Goal: Task Accomplishment & Management: Use online tool/utility

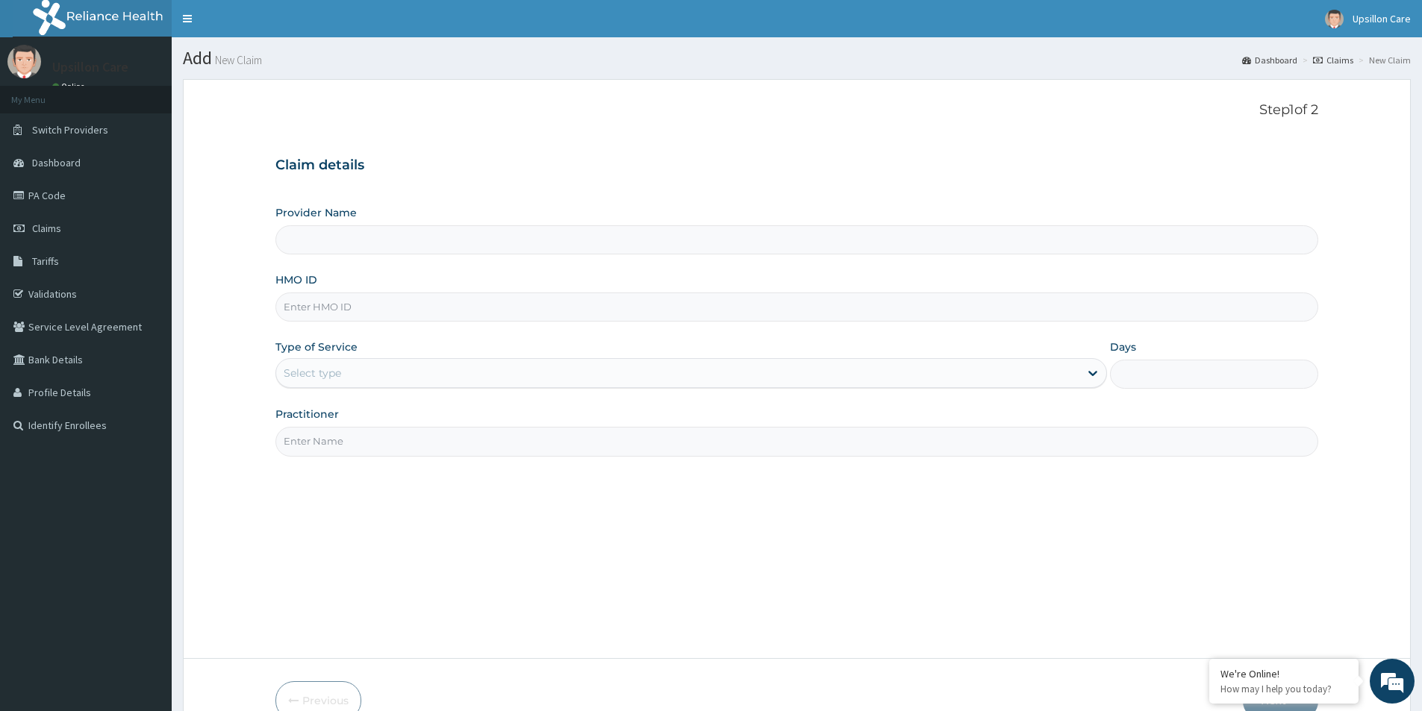
type input "Upsillon Care hospital"
click at [948, 631] on div "Step 1 of 2 Claim details Provider Name Upsillon Care hospital HMO ID Type of S…" at bounding box center [796, 369] width 1042 height 534
click at [34, 266] on span "Tariffs" at bounding box center [45, 260] width 27 height 13
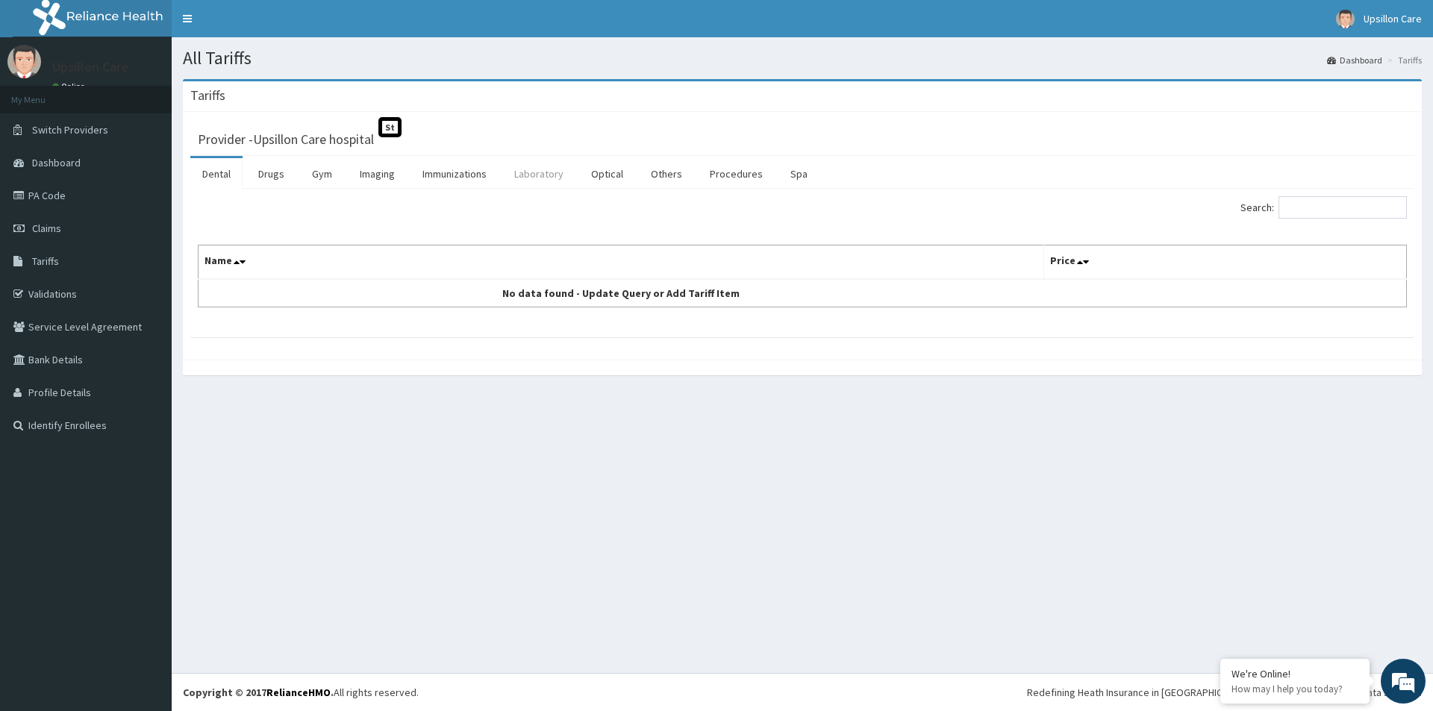
click at [518, 171] on link "Laboratory" at bounding box center [538, 173] width 73 height 31
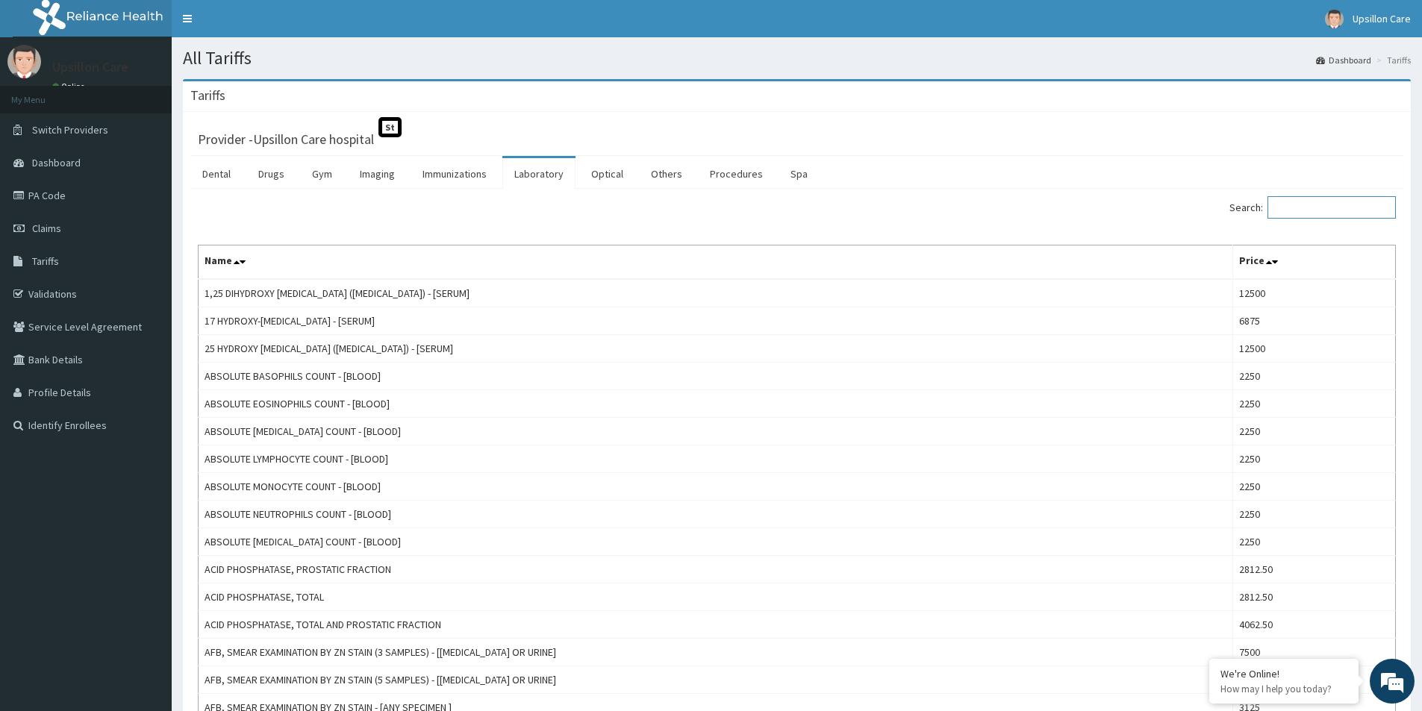
click at [1315, 212] on input "Search:" at bounding box center [1331, 207] width 128 height 22
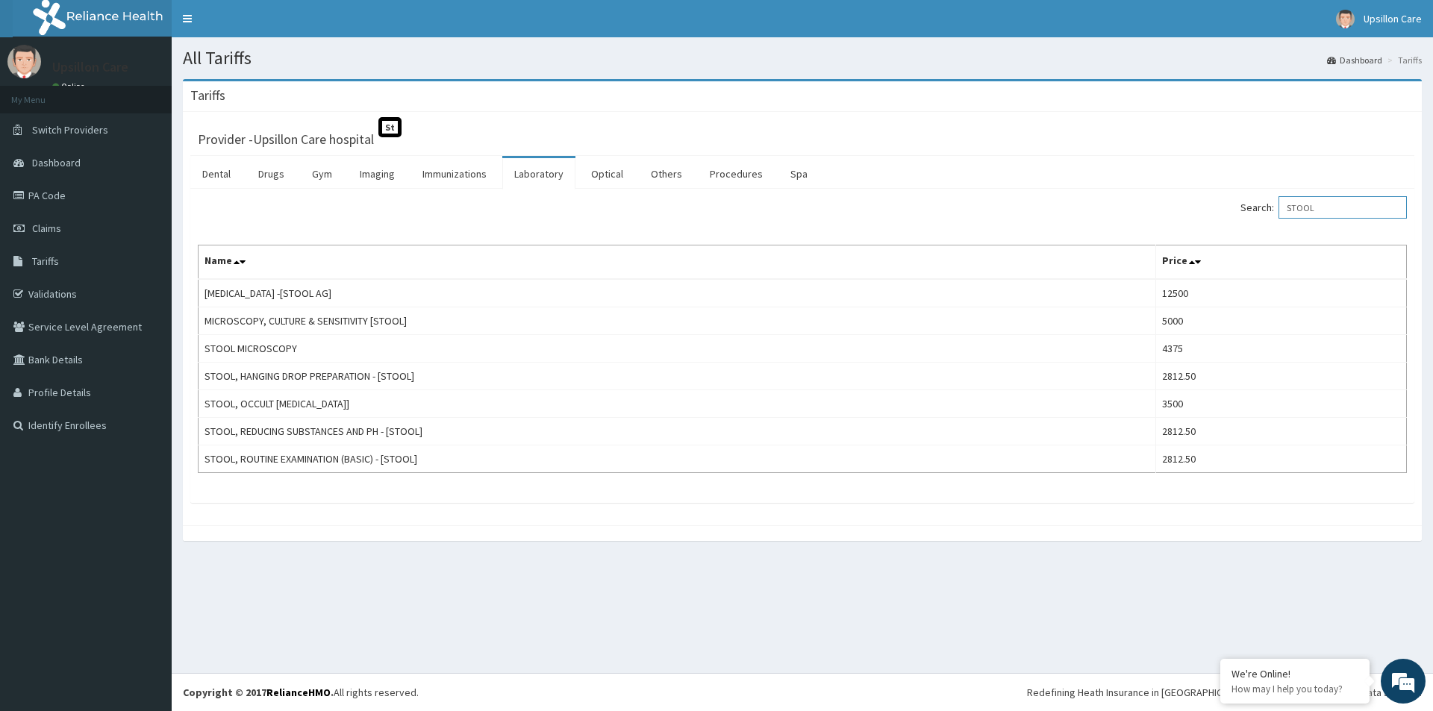
type input "STOOL"
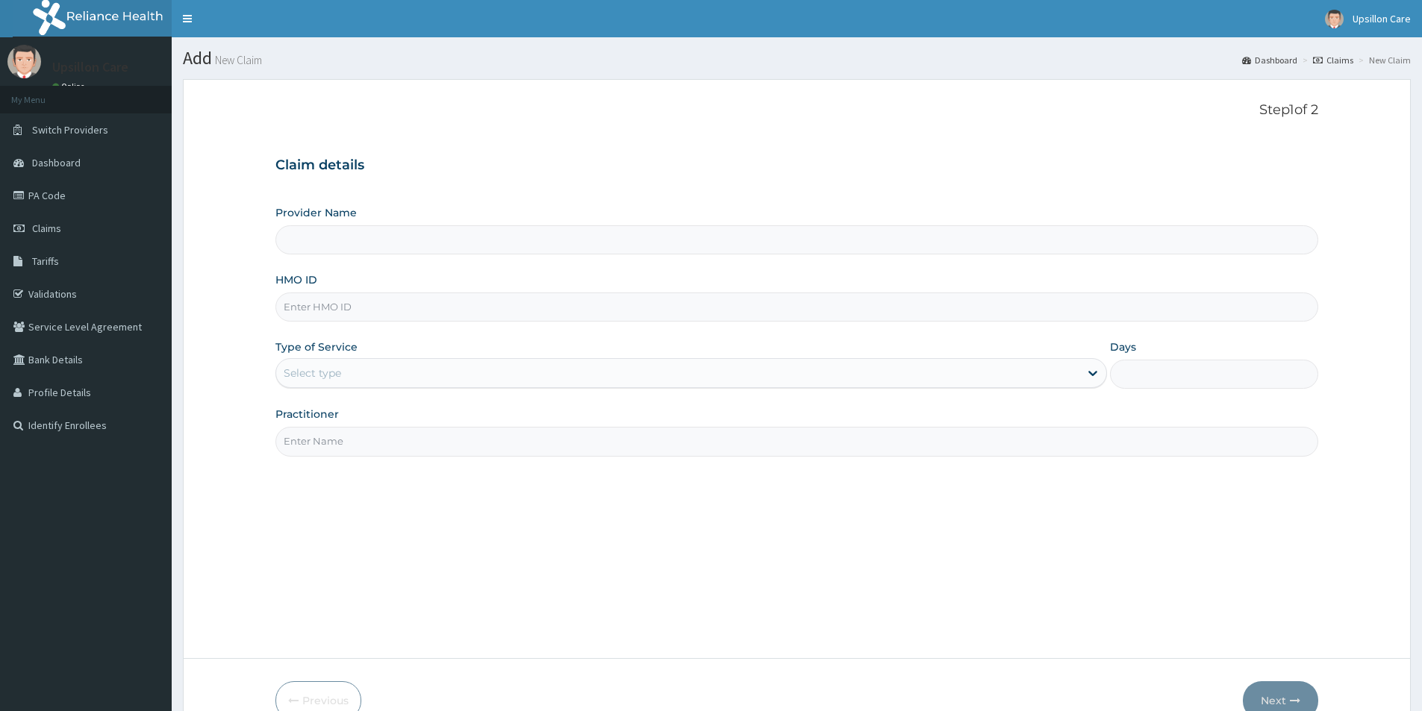
type input "Upsillon Care hospital"
click at [78, 195] on link "PA Code" at bounding box center [86, 195] width 172 height 33
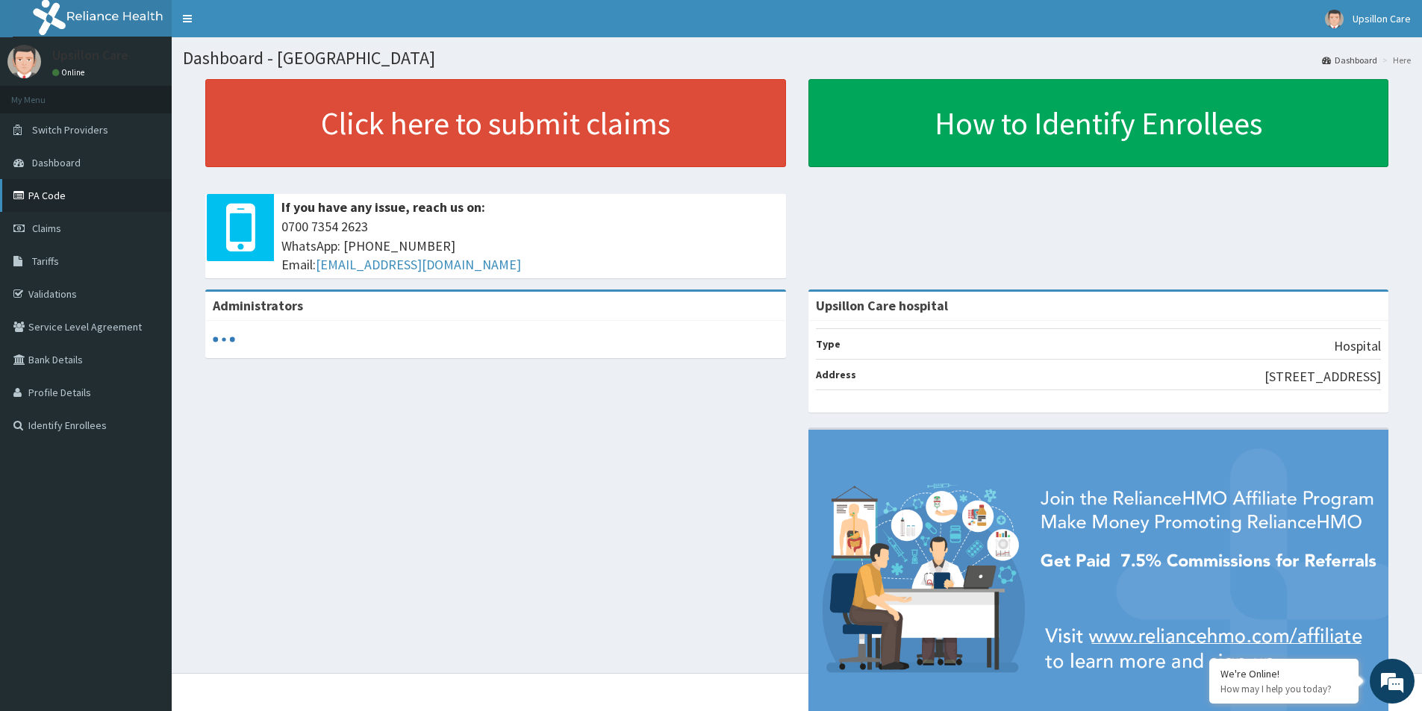
click at [77, 204] on link "PA Code" at bounding box center [86, 195] width 172 height 33
